Goal: Browse casually

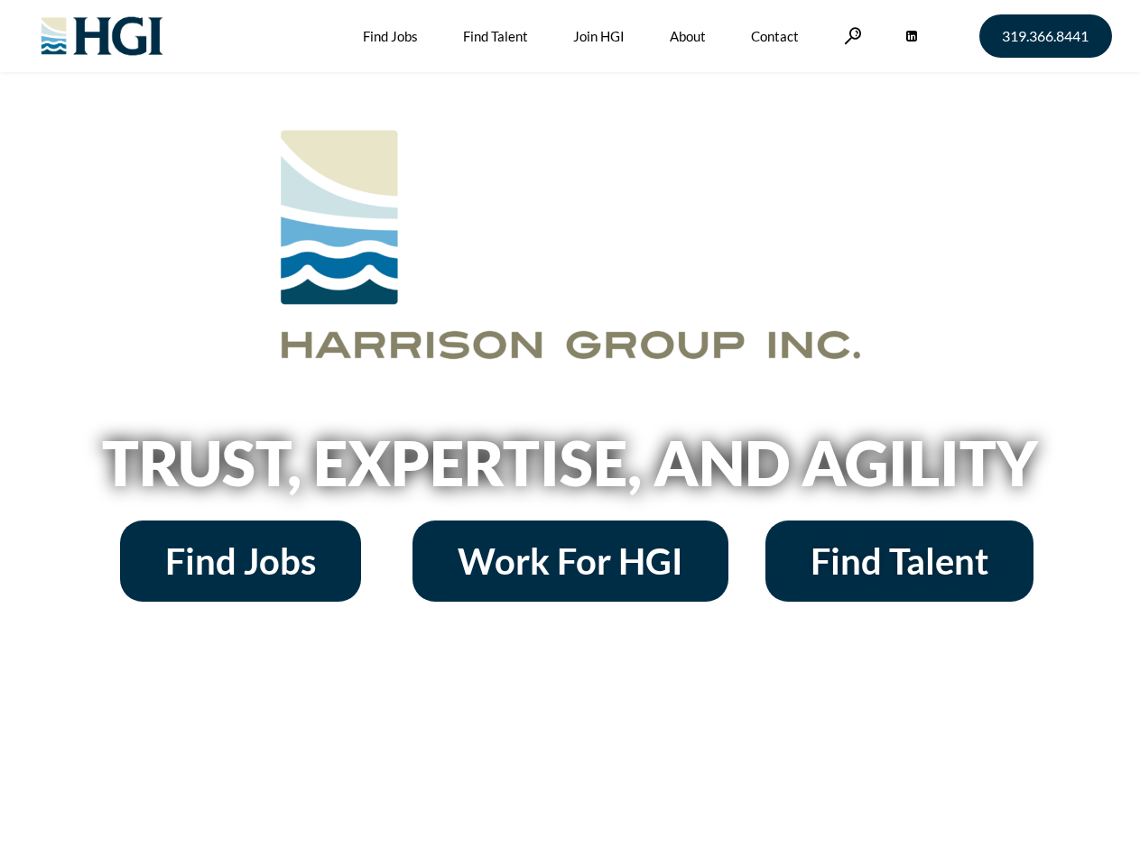
click at [569, 433] on h2 "Trust, Expertise, and Agility" at bounding box center [570, 462] width 1029 height 61
click at [850, 35] on link at bounding box center [853, 35] width 18 height 17
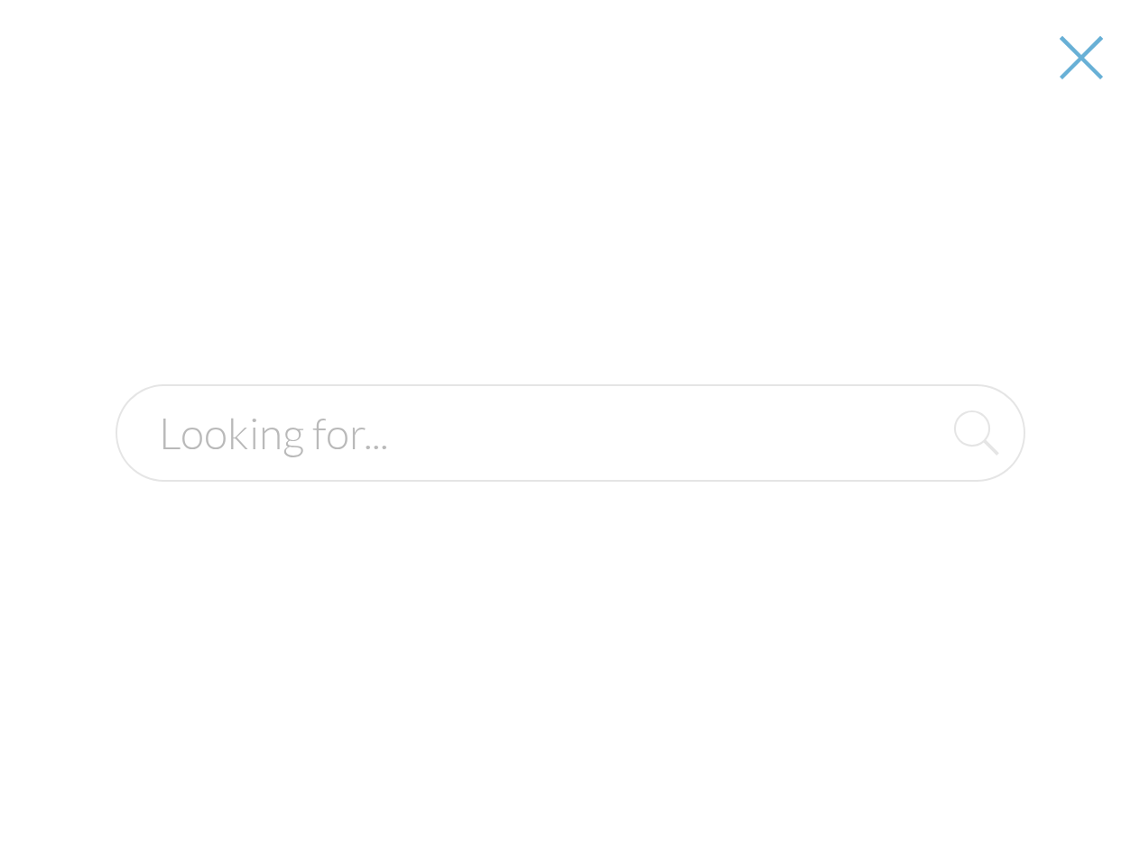
click at [569, 469] on h2 "Trust, Expertise, and Agility" at bounding box center [570, 462] width 1029 height 61
